Goal: Communication & Community: Answer question/provide support

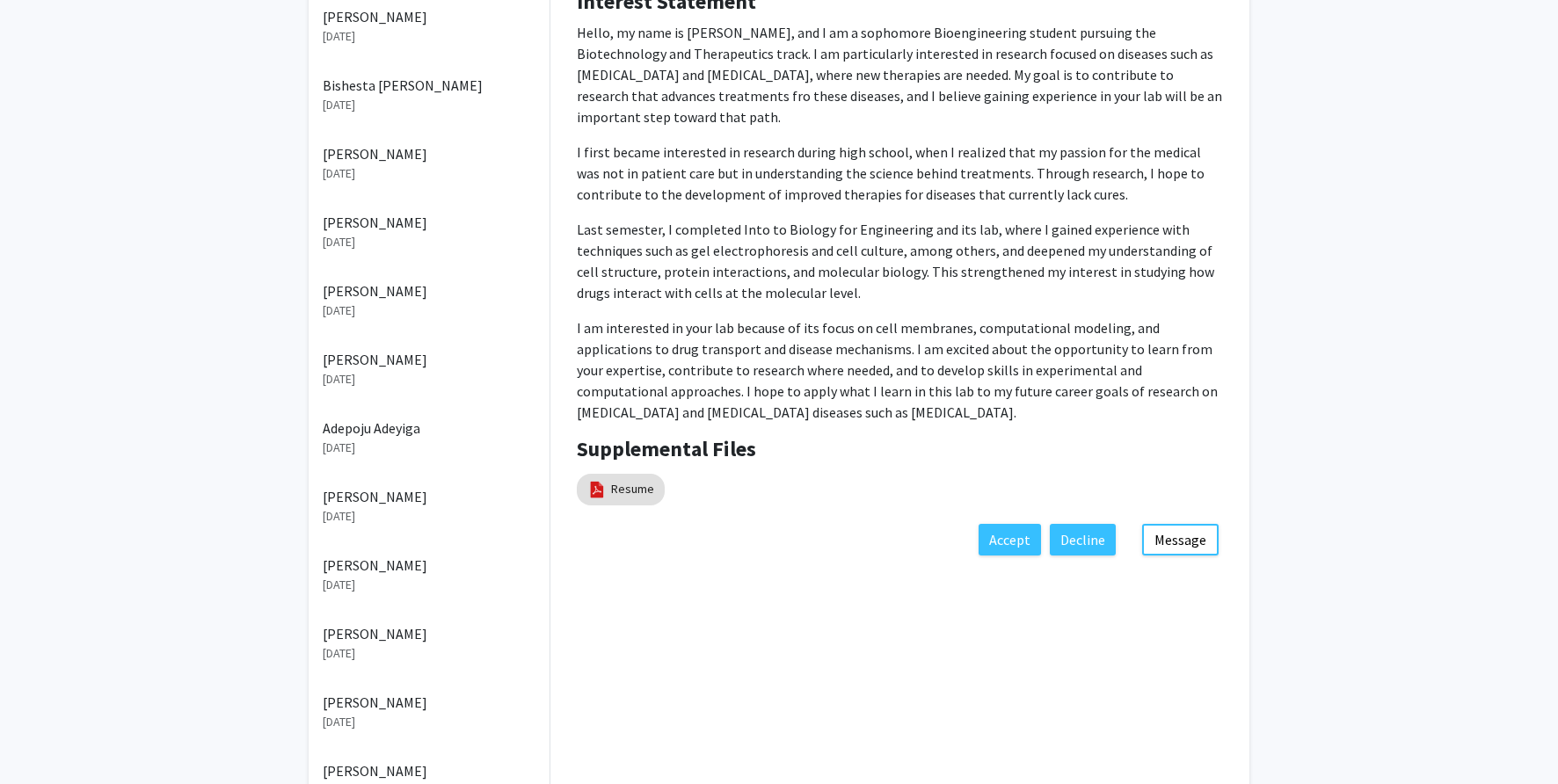
scroll to position [359, 0]
click at [630, 477] on link "Resume" at bounding box center [632, 486] width 43 height 18
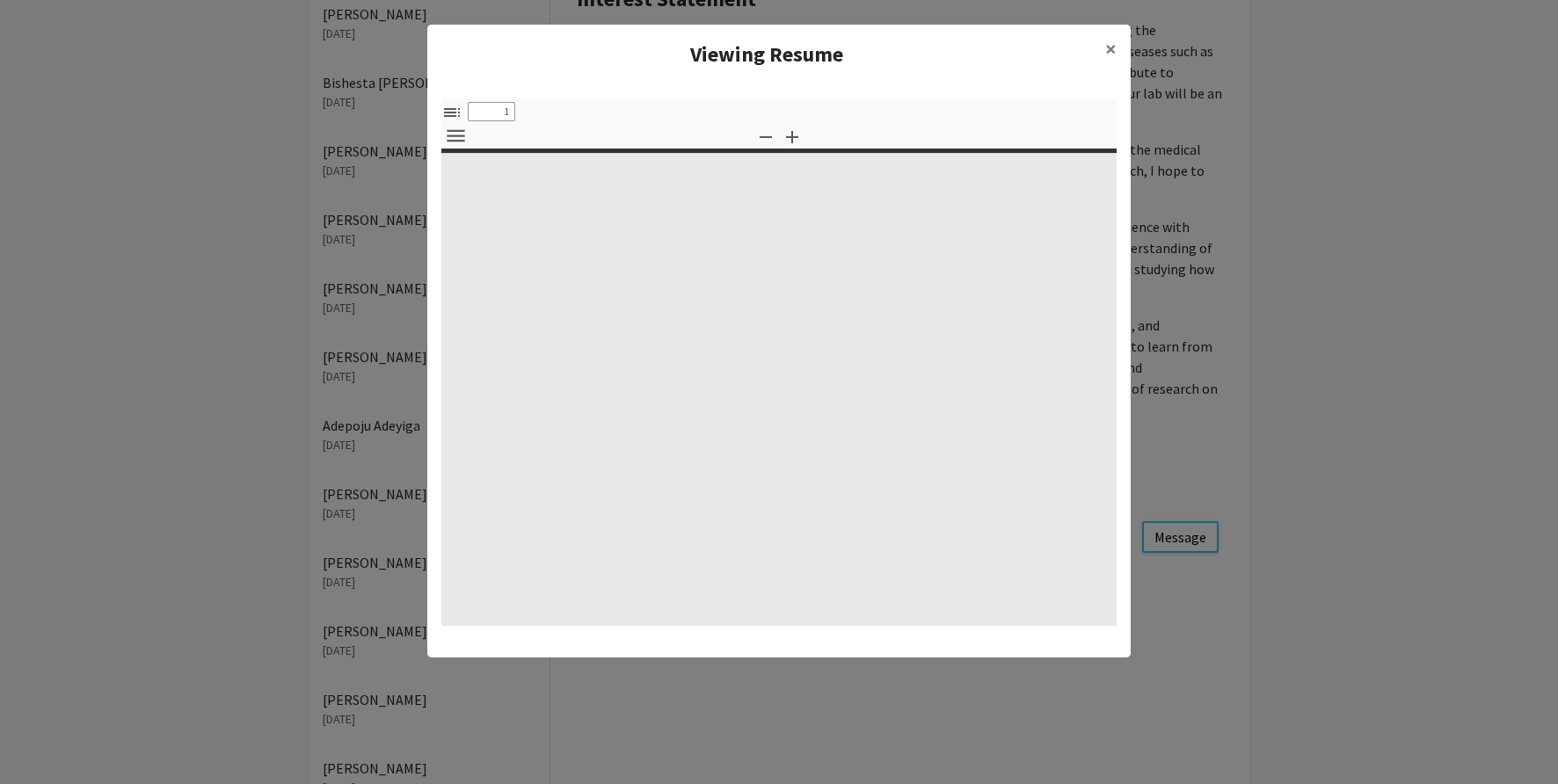
select select "custom"
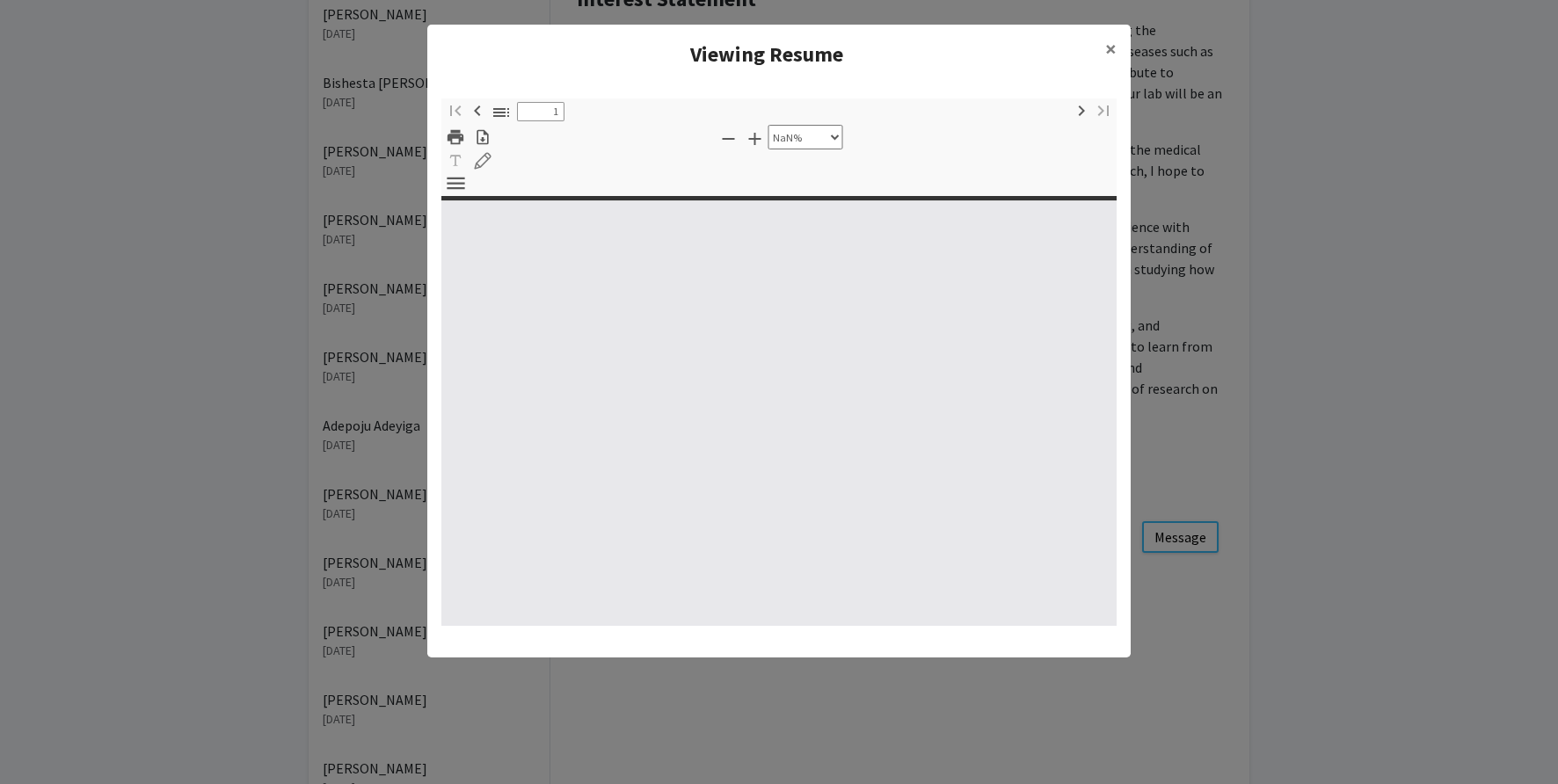
type input "0"
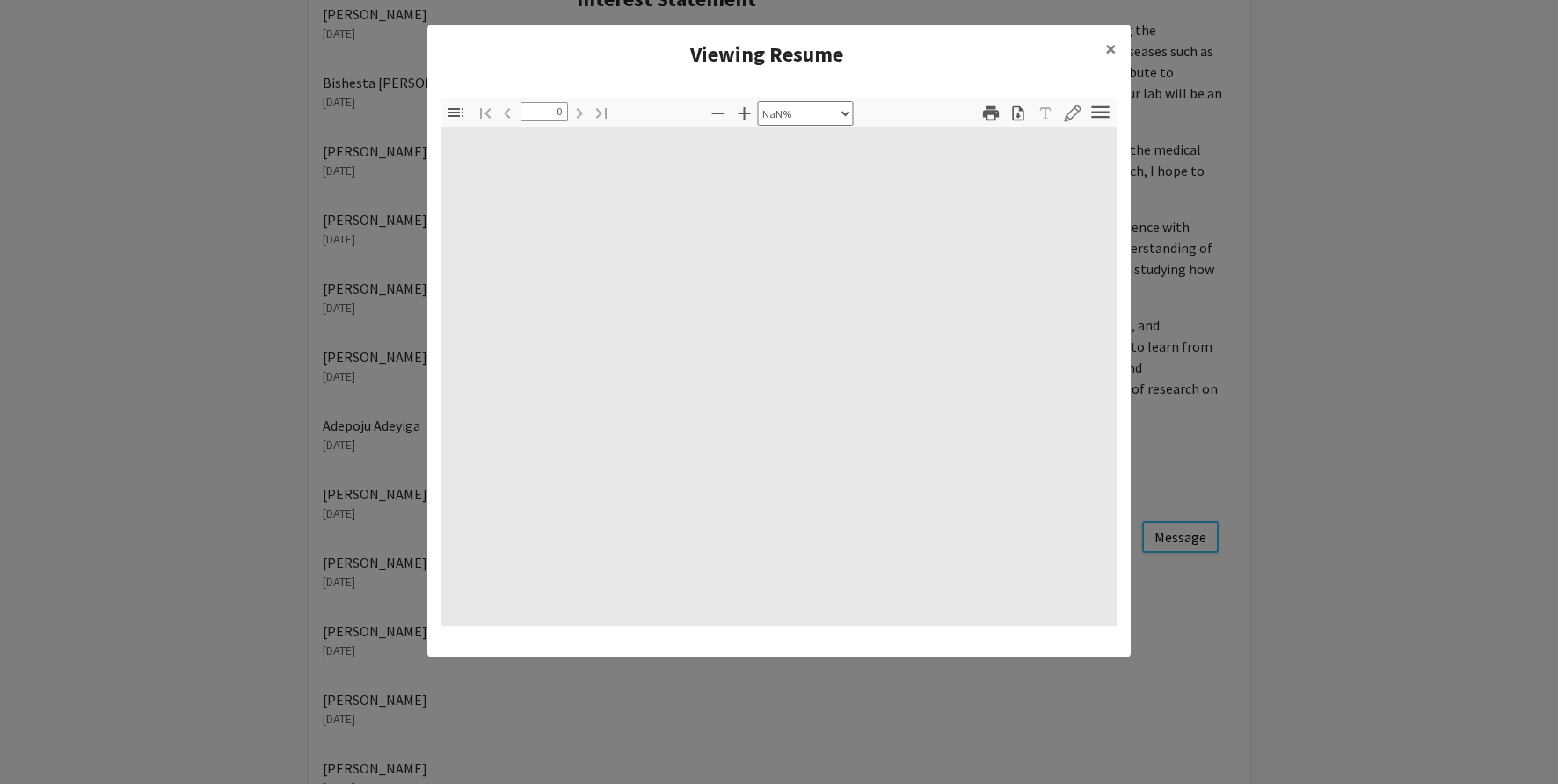
select select "auto"
type input "1"
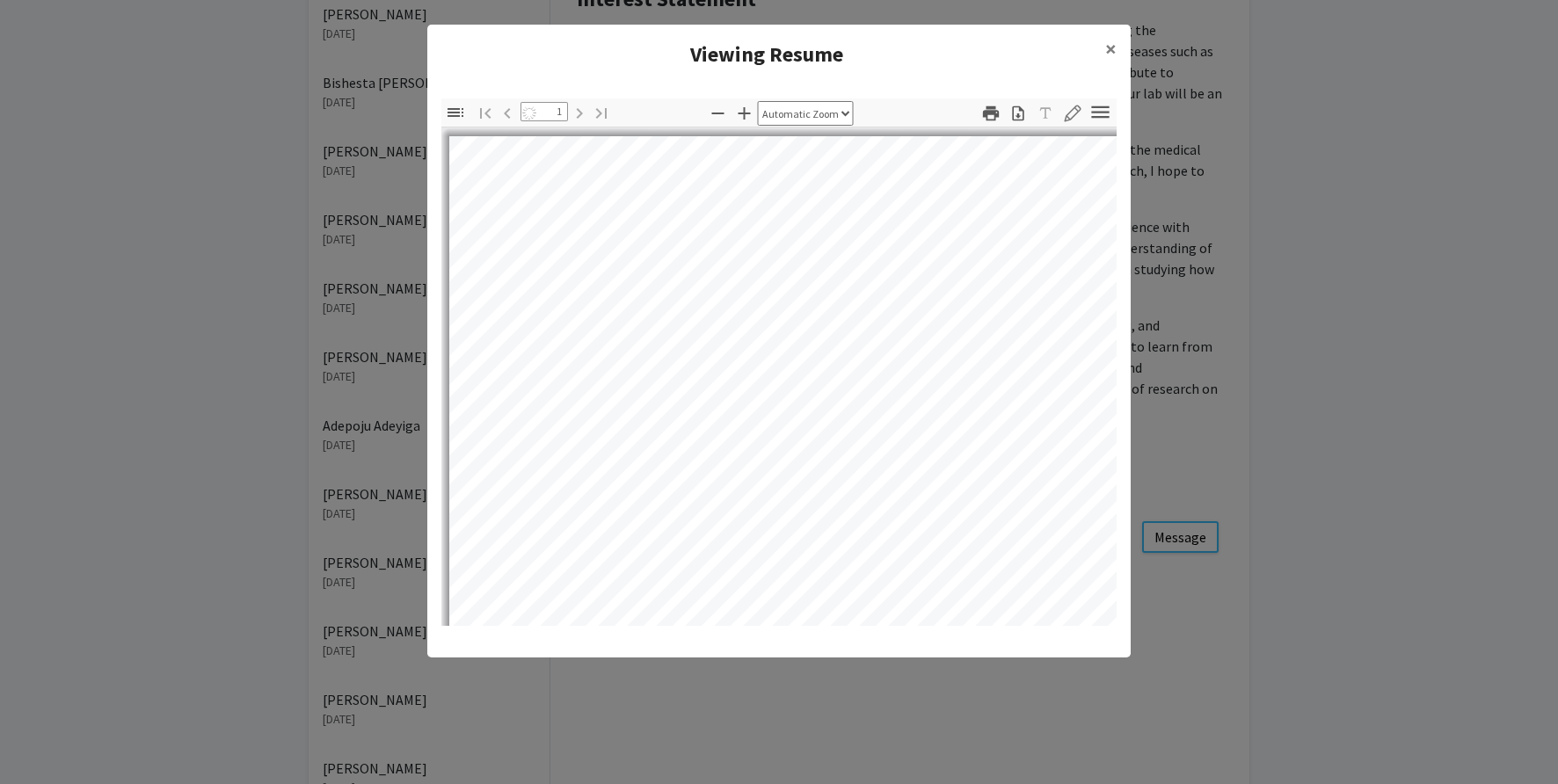
select select "auto"
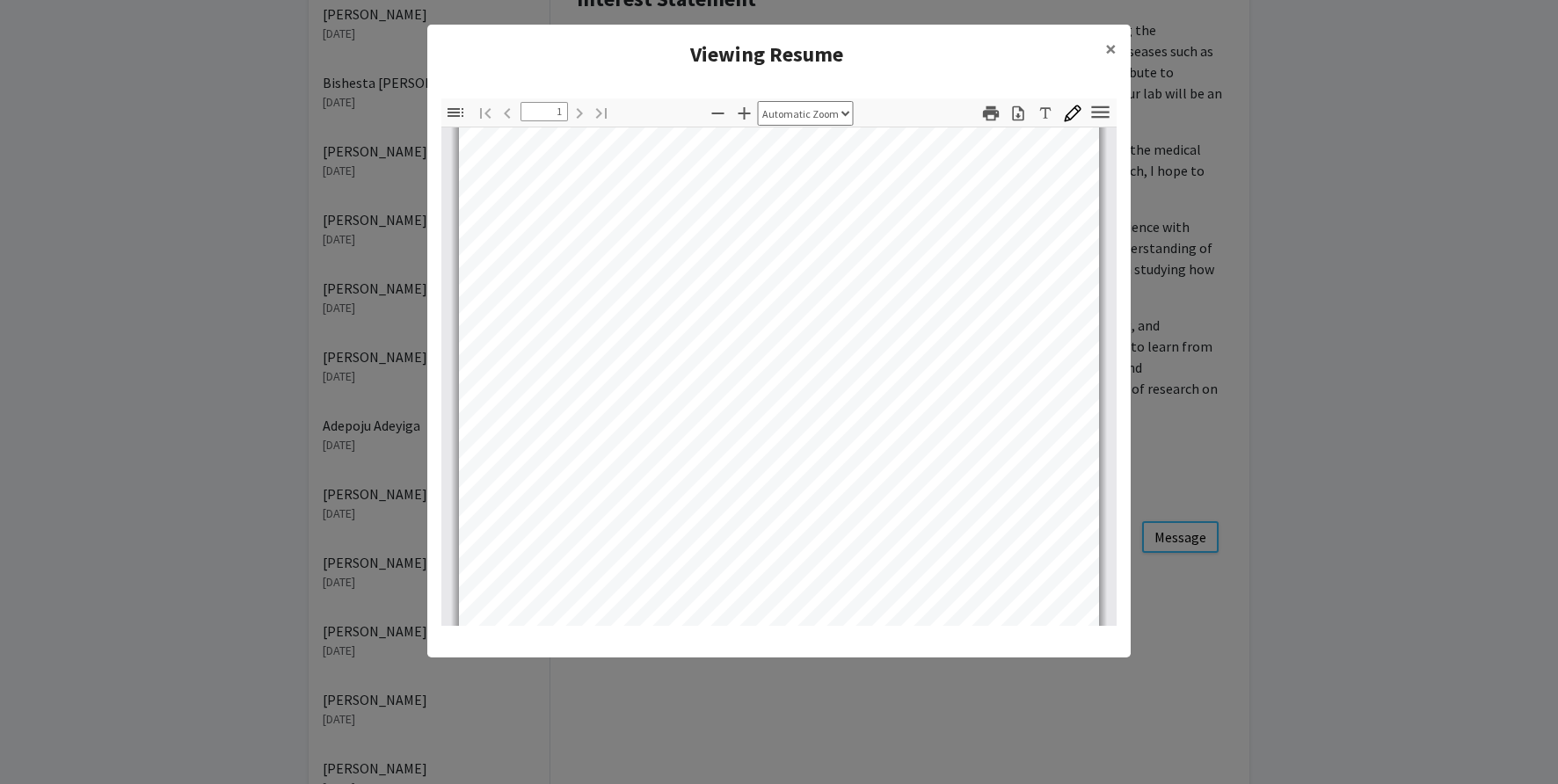
scroll to position [30, 0]
click at [1115, 47] on span "×" at bounding box center [1111, 49] width 12 height 27
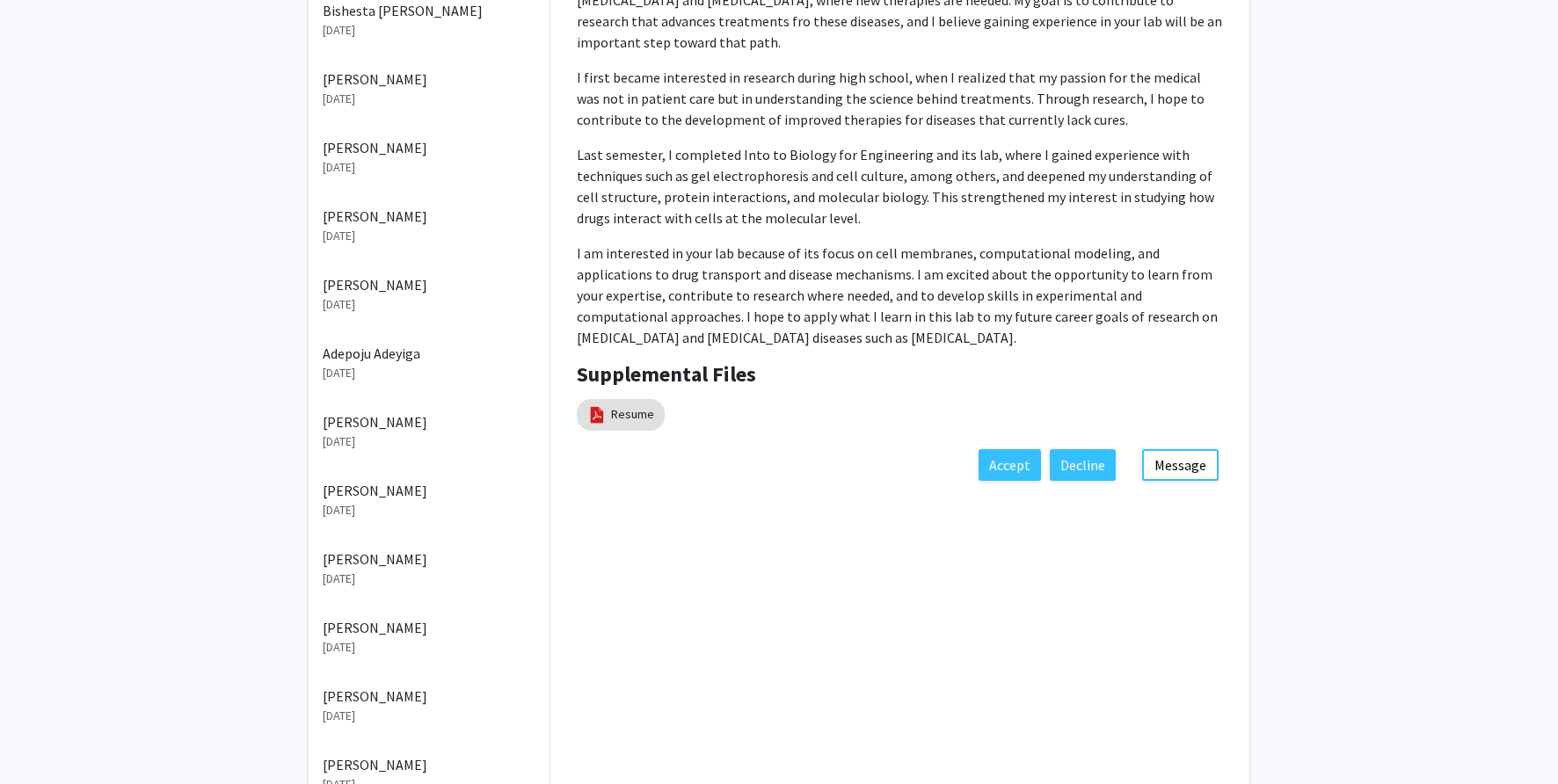
scroll to position [537, 0]
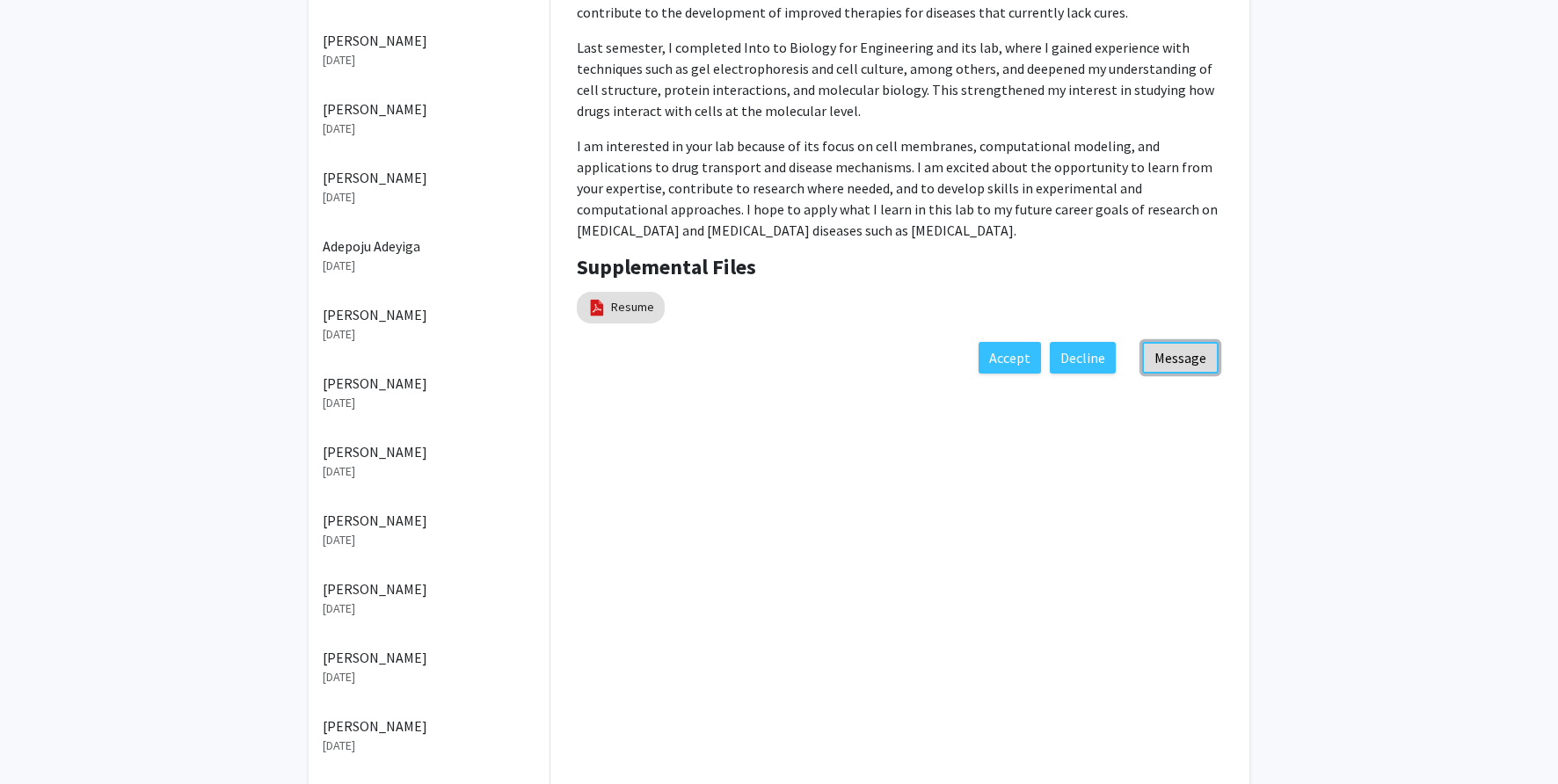
click at [1174, 342] on button "Message" at bounding box center [1181, 357] width 77 height 32
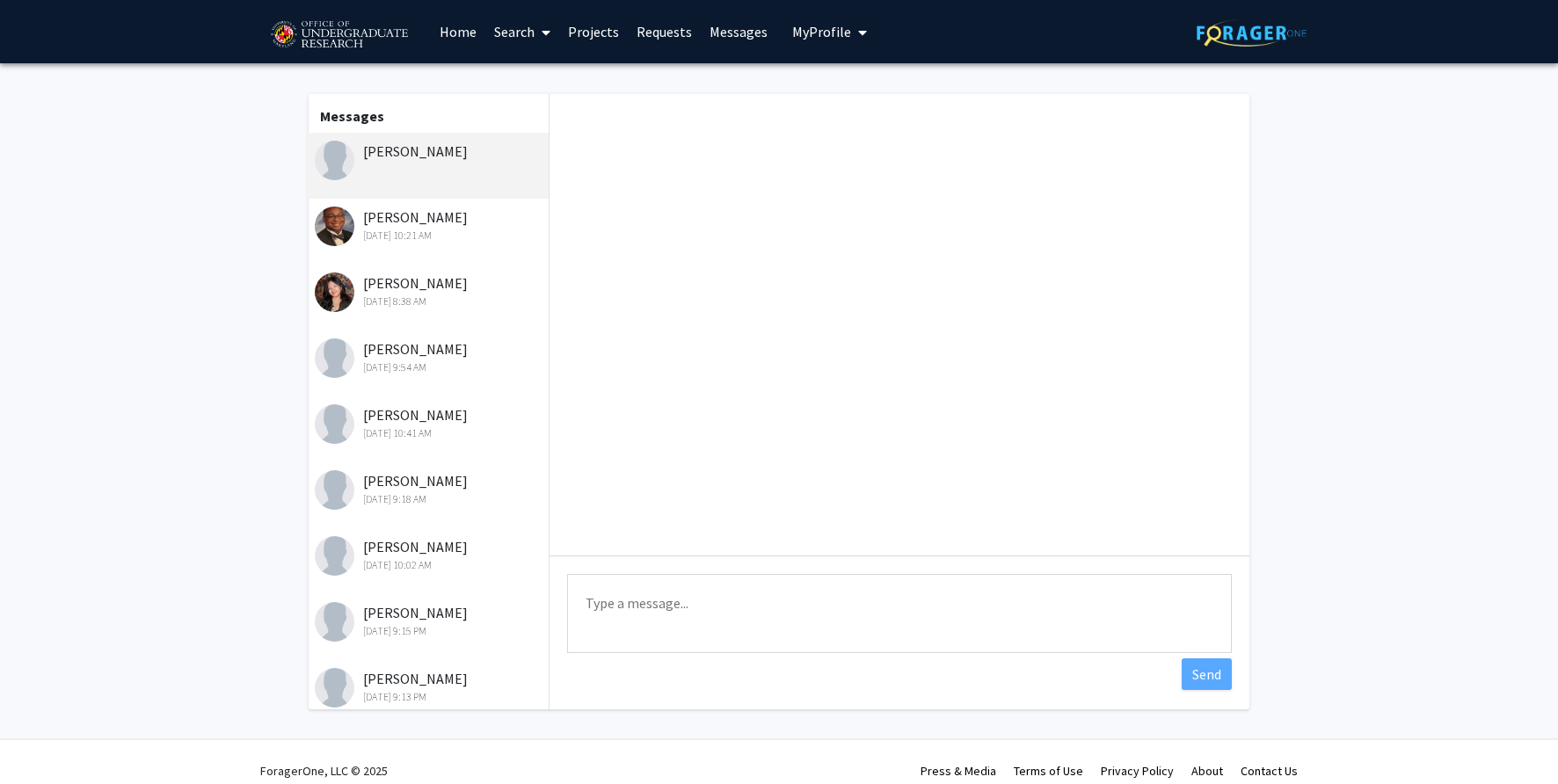
click at [1018, 592] on textarea "Type a message" at bounding box center [899, 613] width 664 height 79
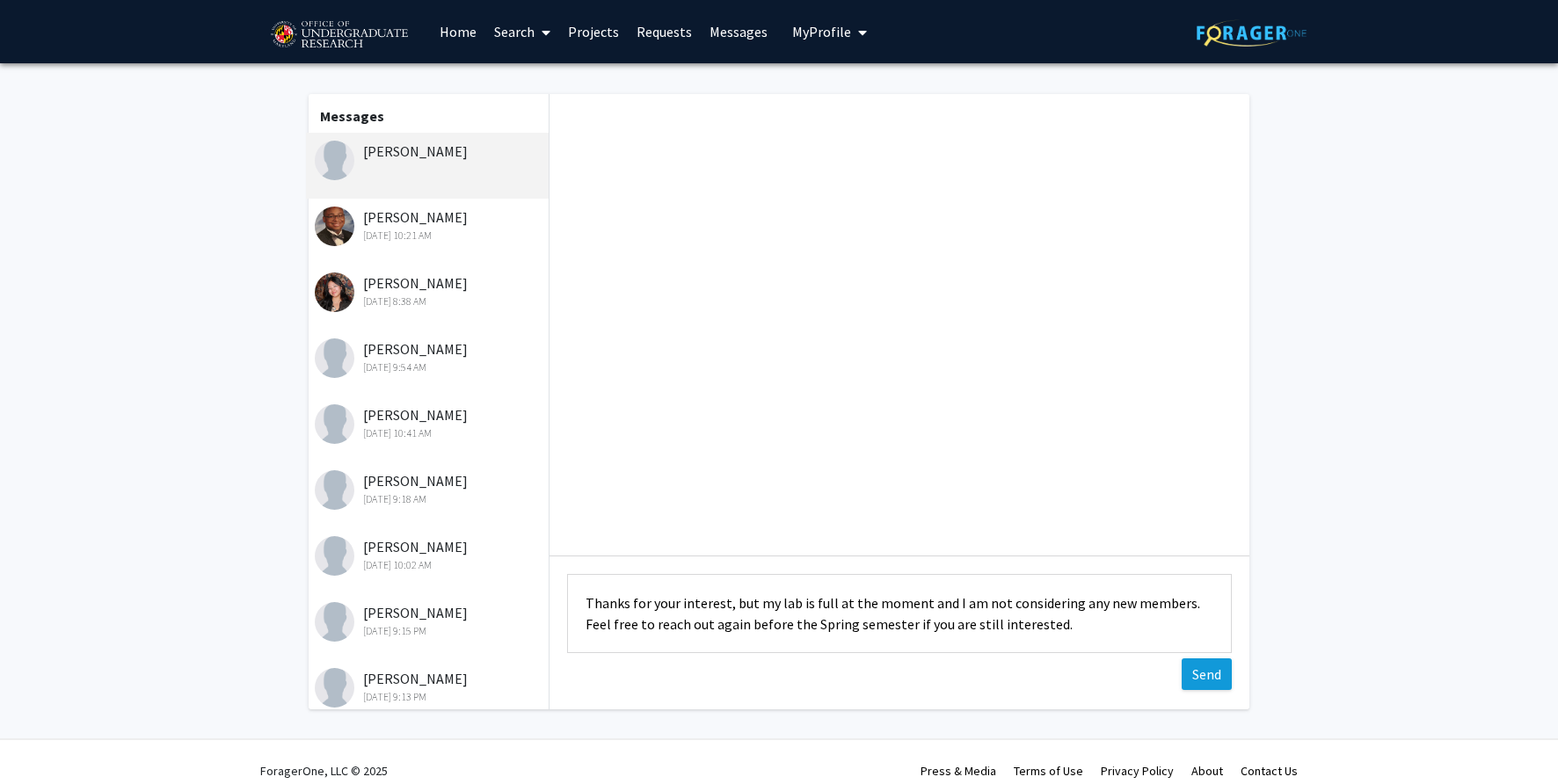
type textarea "Thanks for your interest, but my lab is full at the moment and I am not conside…"
click at [1206, 680] on button "Send" at bounding box center [1207, 674] width 50 height 32
